Goal: Book appointment/travel/reservation

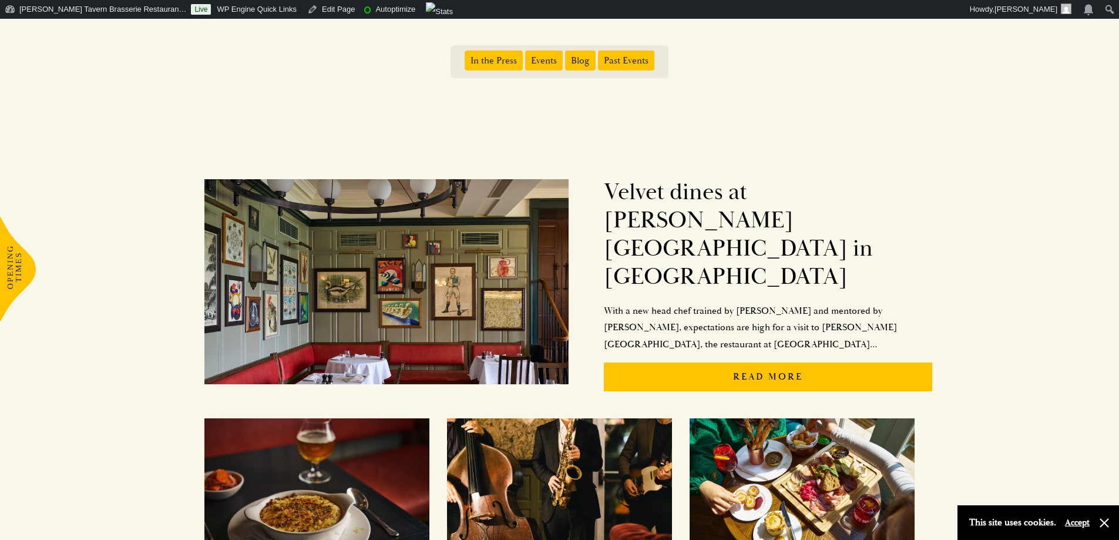
scroll to position [353, 0]
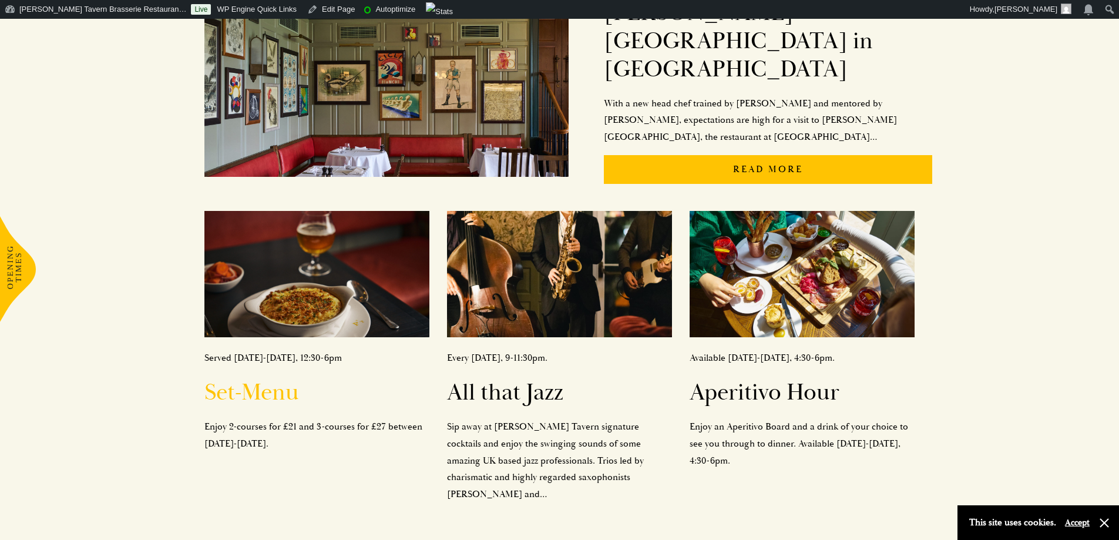
click at [250, 378] on h2 "Set-Menu" at bounding box center [316, 392] width 225 height 28
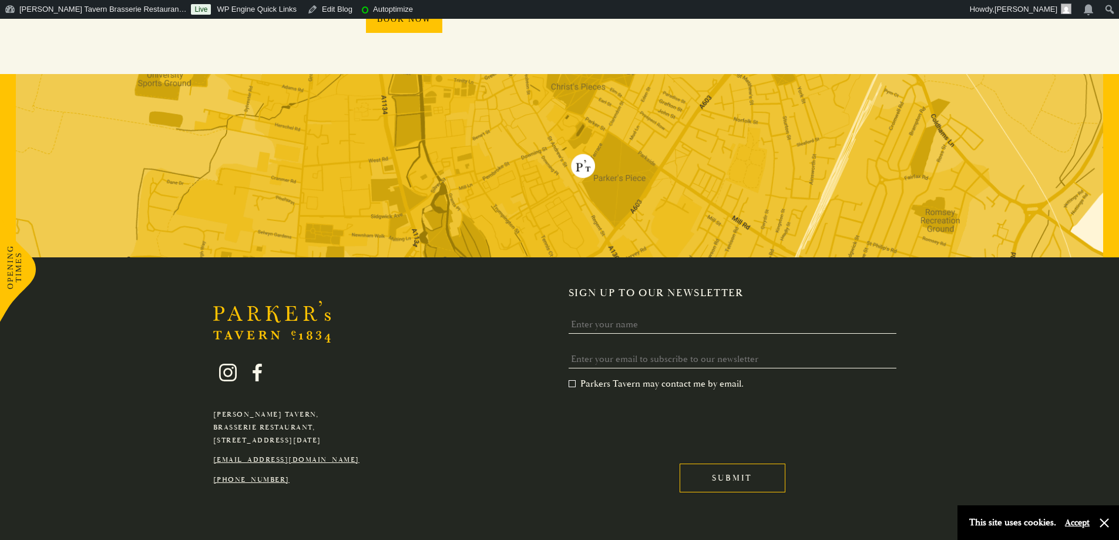
scroll to position [959, 0]
